Goal: Find specific page/section: Find specific page/section

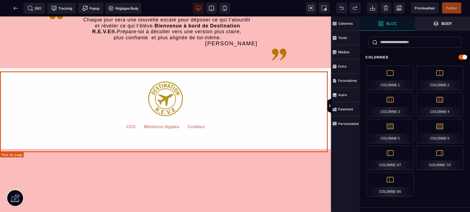
scroll to position [775, 0]
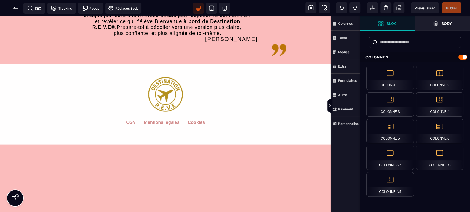
click at [15, 11] on span at bounding box center [15, 8] width 11 height 11
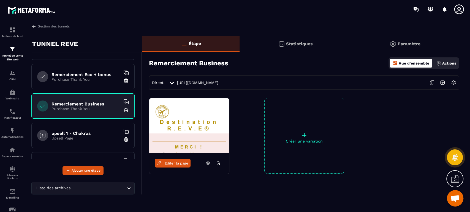
scroll to position [183, 0]
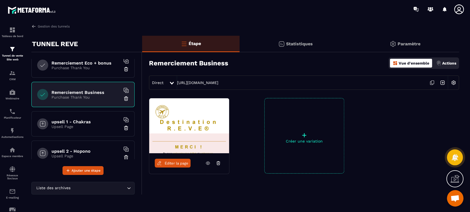
click at [86, 119] on h6 "upsell 1 - Chakras" at bounding box center [85, 121] width 69 height 5
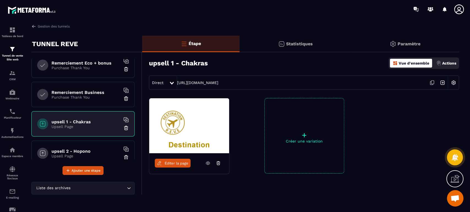
click at [180, 163] on span "Éditer la page" at bounding box center [177, 164] width 24 height 4
